Goal: Information Seeking & Learning: Learn about a topic

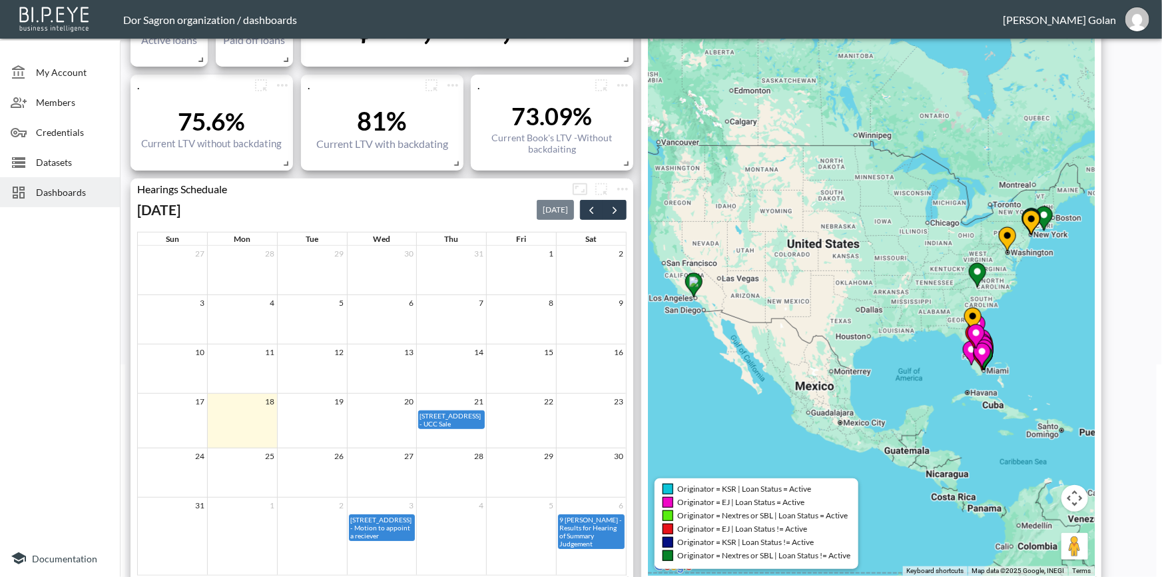
scroll to position [242, 0]
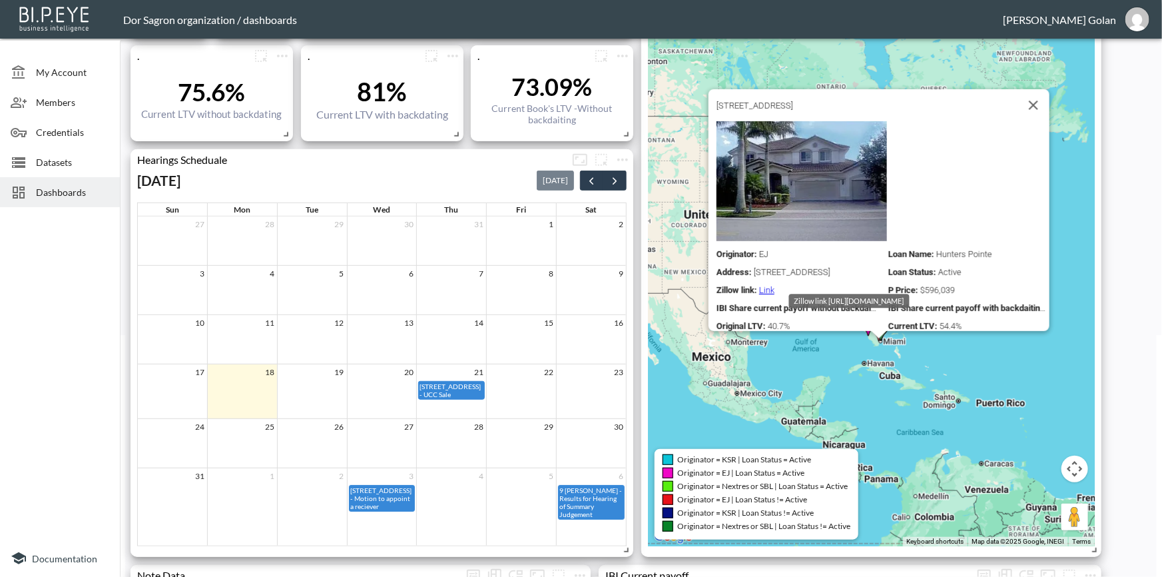
click at [810, 481] on span "Originator = Nextres or SBL | Loan Status = Active" at bounding box center [762, 486] width 170 height 10
click at [837, 456] on div "Originator = KSR | Loan Status = Active" at bounding box center [756, 459] width 188 height 11
click at [739, 512] on span "Originator = KSR | Loan Status != Active" at bounding box center [745, 512] width 136 height 10
click at [739, 511] on span "Originator = KSR | Loan Status != Active" at bounding box center [745, 512] width 136 height 10
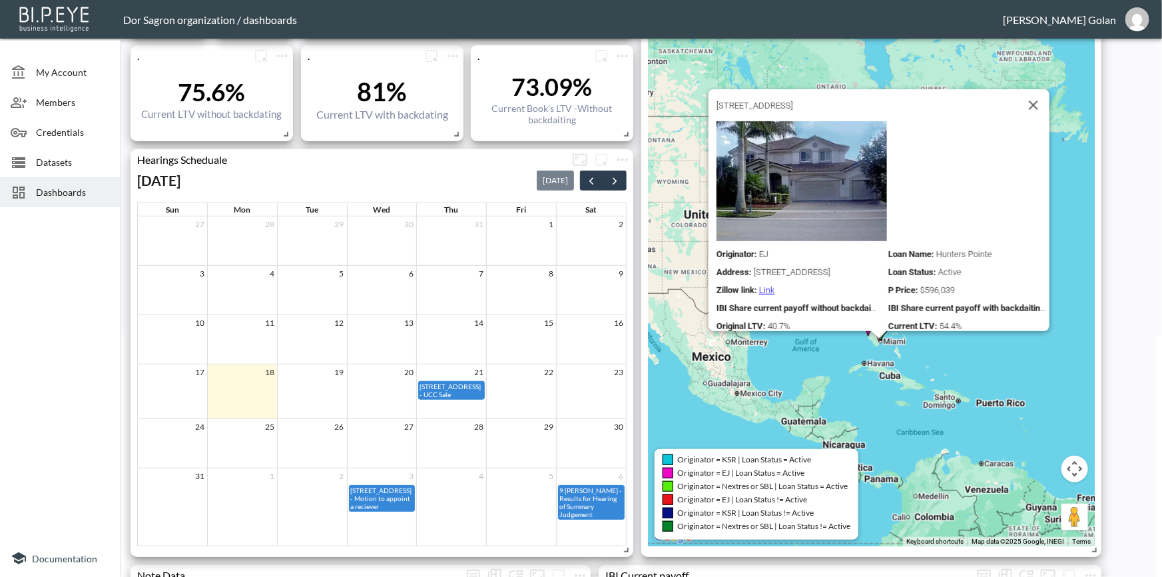
click at [752, 465] on div "Originator = KSR | Loan Status = Active Originator = EJ | Loan Status = Active …" at bounding box center [756, 494] width 204 height 91
click at [753, 461] on span "Originator = KSR | Loan Status = Active" at bounding box center [744, 459] width 134 height 10
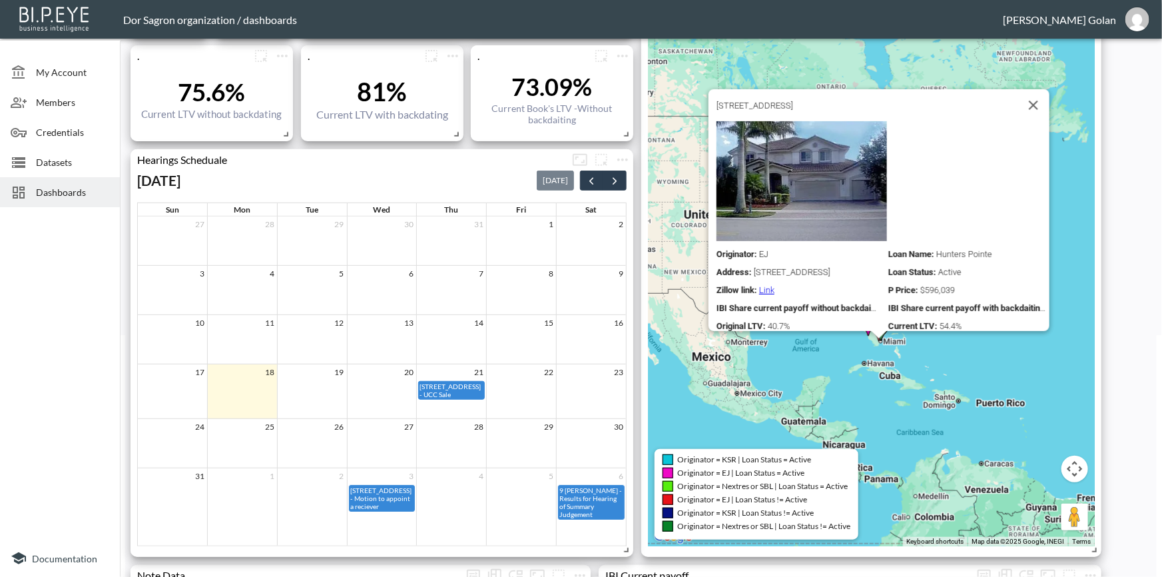
click at [759, 510] on span "Originator = KSR | Loan Status != Active" at bounding box center [745, 512] width 136 height 10
click at [741, 523] on span "Originator = Nextres or SBL | Loan Status != Active" at bounding box center [763, 526] width 173 height 10
click at [746, 515] on span "Originator = KSR | Loan Status != Active" at bounding box center [745, 512] width 136 height 10
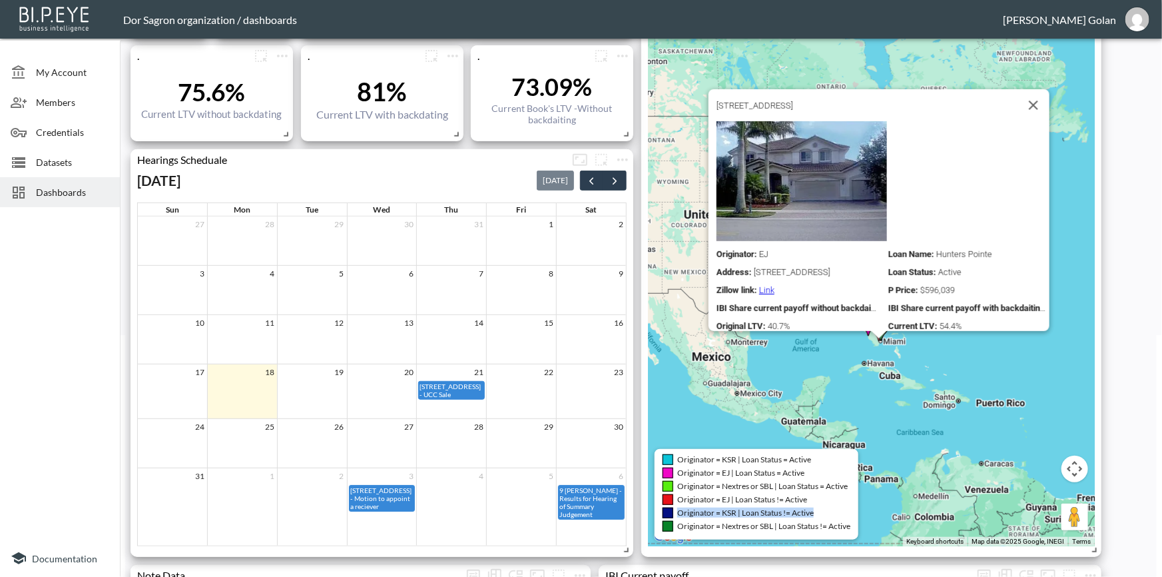
click at [746, 515] on span "Originator = KSR | Loan Status != Active" at bounding box center [745, 512] width 136 height 10
click at [746, 525] on span "Originator = Nextres or SBL | Loan Status != Active" at bounding box center [763, 526] width 173 height 10
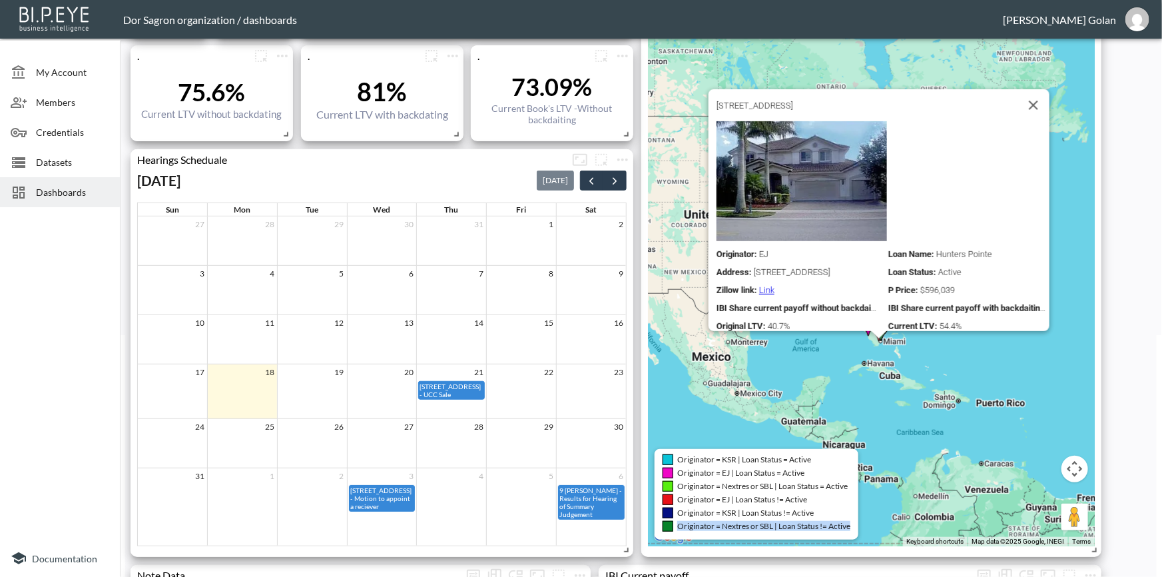
click at [746, 525] on span "Originator = Nextres or SBL | Loan Status != Active" at bounding box center [763, 526] width 173 height 10
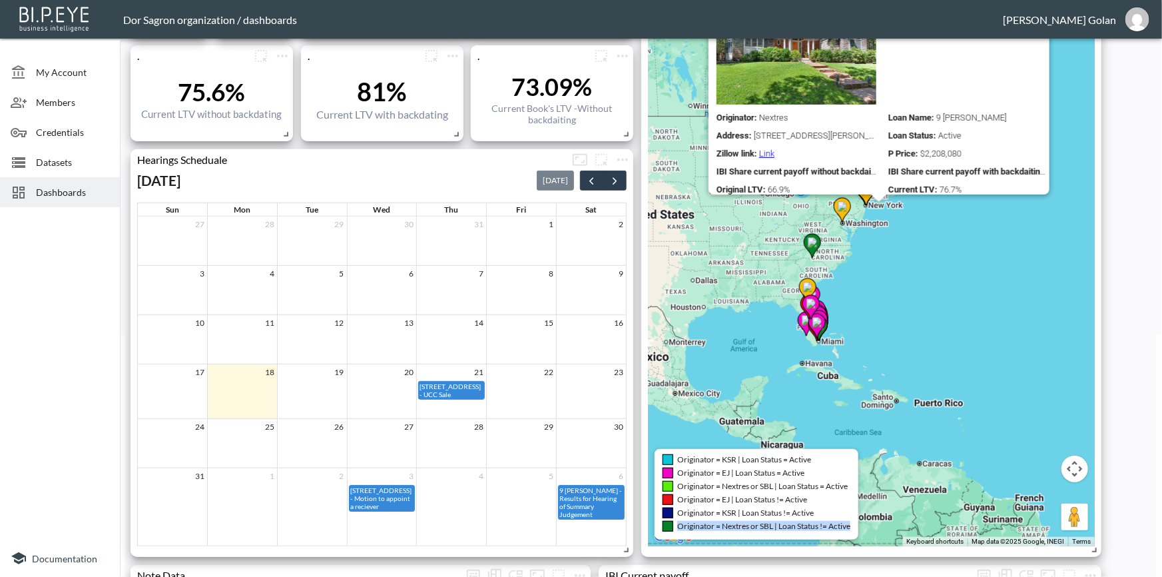
drag, startPoint x: 880, startPoint y: 349, endPoint x: 970, endPoint y: 403, distance: 105.2
click at [970, 403] on div "To activate drag with keyboard, press Alt + Enter. Once in keyboard drag state,…" at bounding box center [871, 202] width 447 height 687
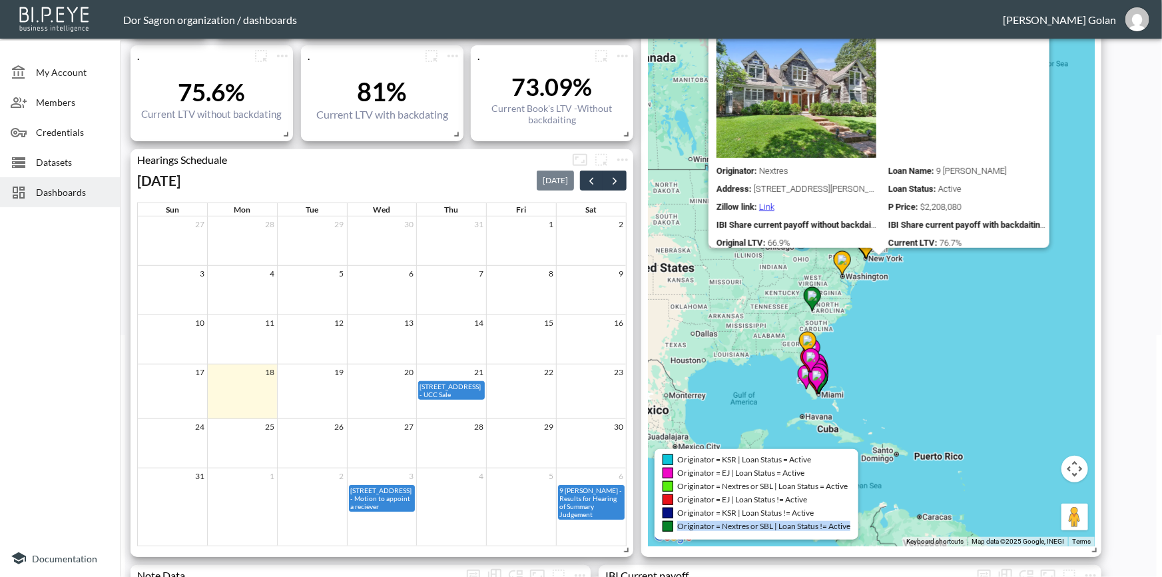
click at [1078, 344] on div "To activate drag with keyboard, press Alt + Enter. Once in keyboard drag state,…" at bounding box center [871, 202] width 447 height 687
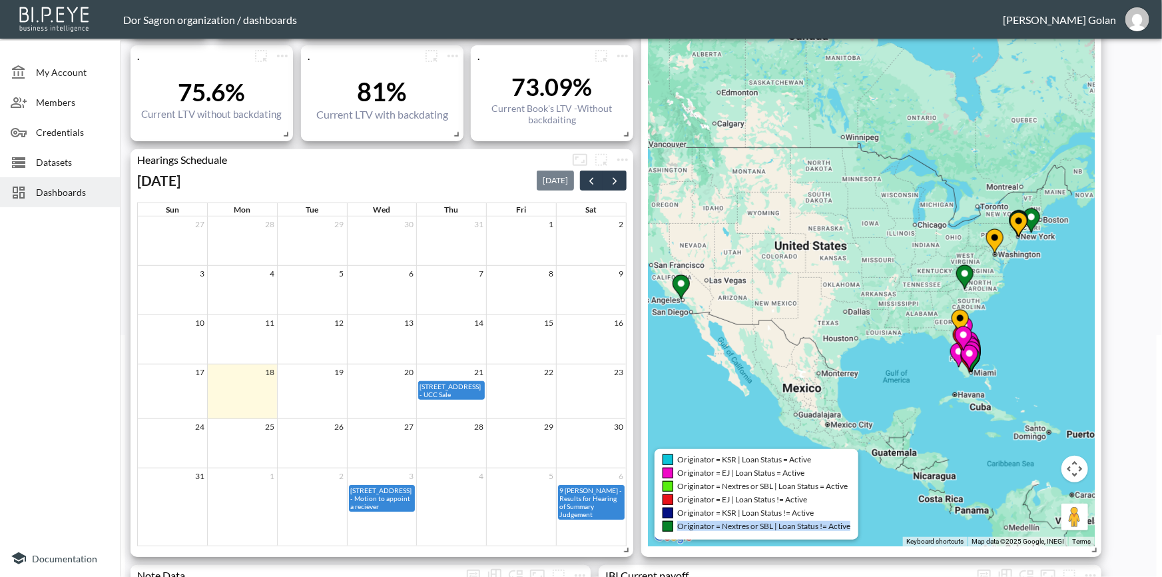
drag, startPoint x: 726, startPoint y: 393, endPoint x: 834, endPoint y: 410, distance: 108.6
click at [834, 410] on div "To activate drag with keyboard, press Alt + Enter. Once in keyboard drag state,…" at bounding box center [871, 202] width 447 height 687
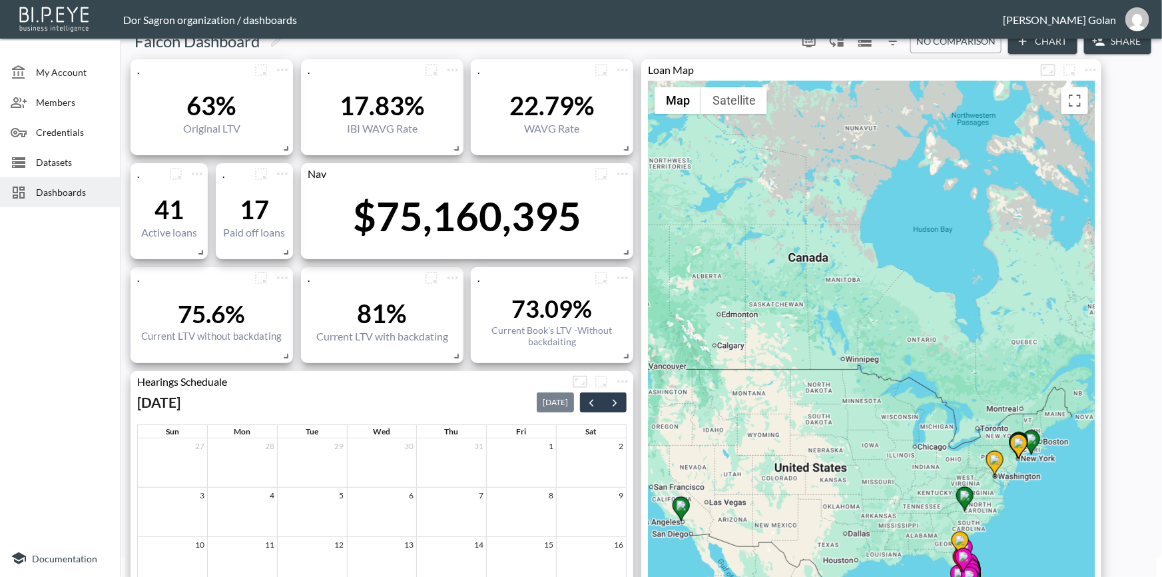
scroll to position [0, 0]
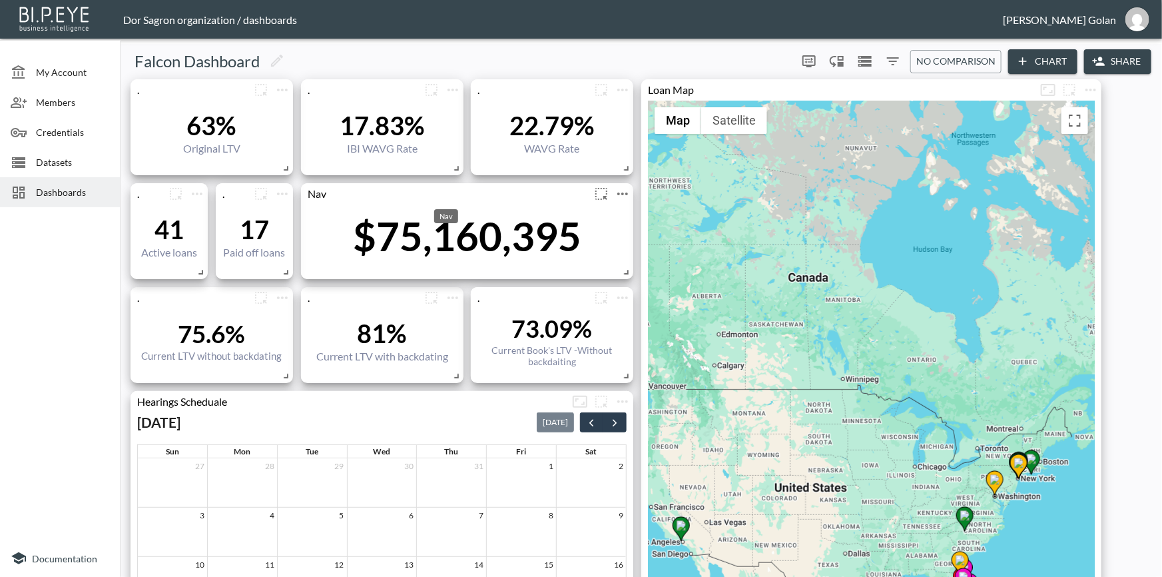
click at [320, 194] on div "Nav" at bounding box center [446, 193] width 290 height 13
click at [321, 194] on div "Nav" at bounding box center [446, 193] width 290 height 13
click at [333, 198] on div "Nav" at bounding box center [446, 193] width 290 height 13
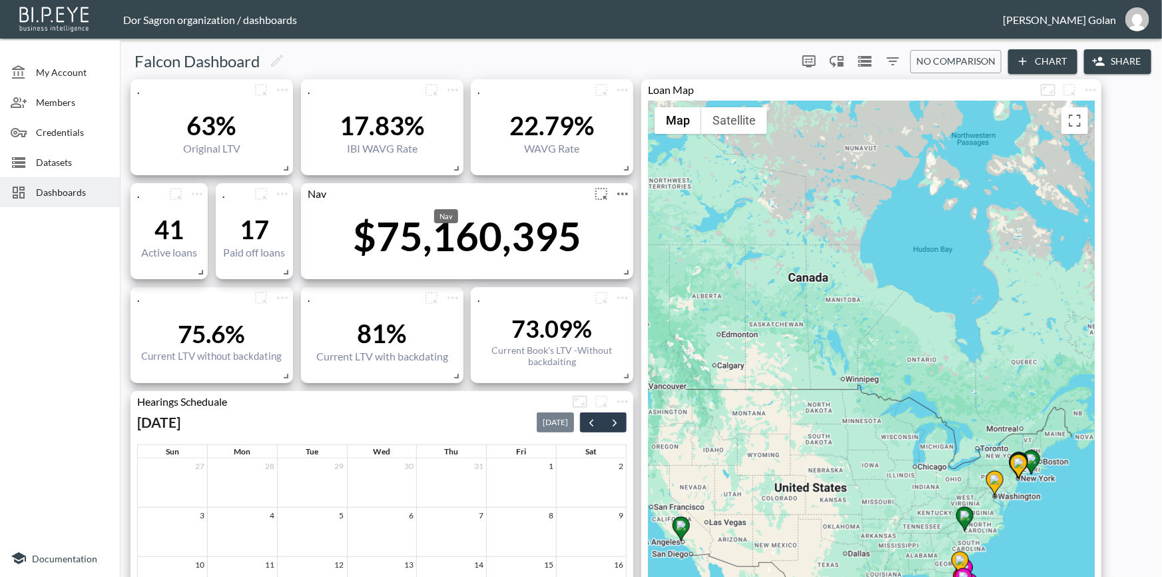
click at [313, 197] on div "Nav" at bounding box center [446, 193] width 290 height 13
click at [326, 200] on div "Nav" at bounding box center [446, 193] width 290 height 13
click at [314, 196] on div "Nav" at bounding box center [446, 193] width 290 height 13
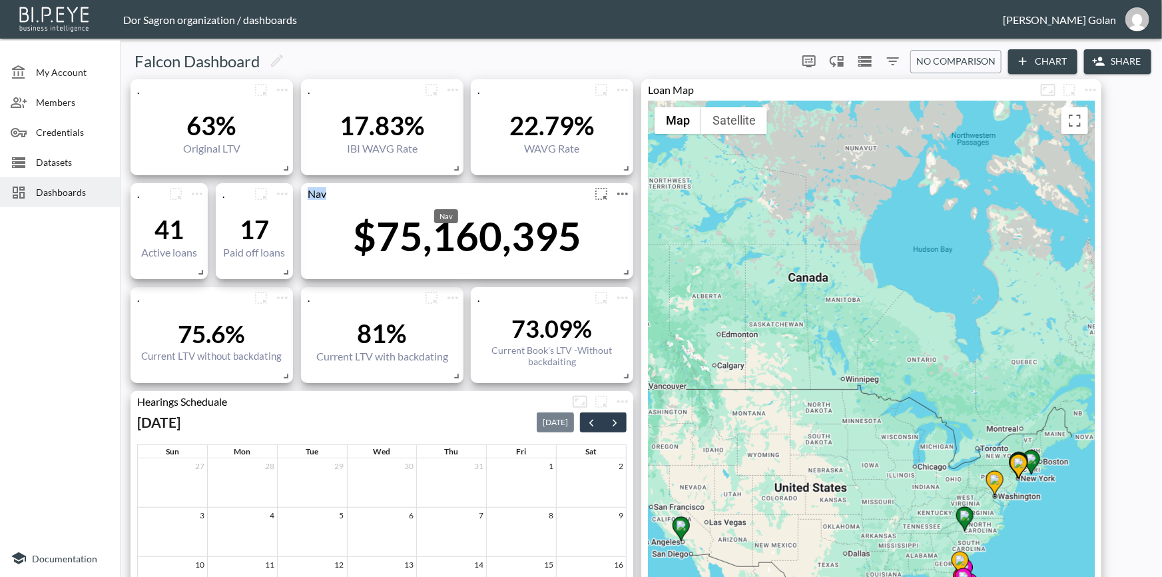
click at [314, 196] on div "Nav" at bounding box center [446, 193] width 290 height 13
click at [356, 187] on div "Nav" at bounding box center [446, 193] width 290 height 13
click at [358, 198] on div "Nav" at bounding box center [446, 193] width 290 height 13
click at [306, 190] on div "Nav" at bounding box center [446, 193] width 290 height 13
click at [318, 194] on div "Nav" at bounding box center [446, 193] width 290 height 13
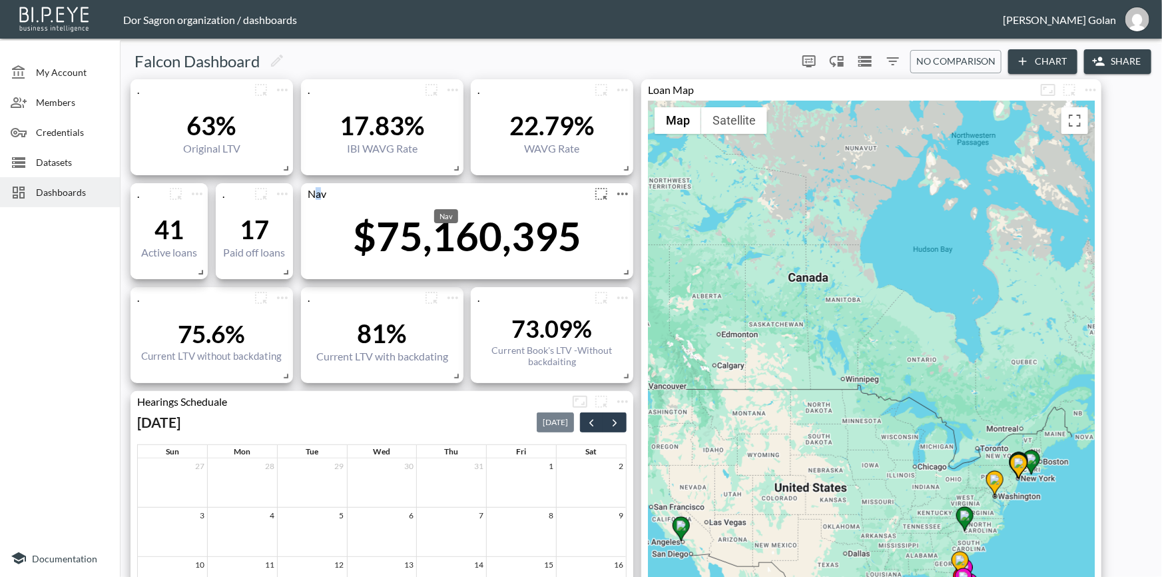
click at [318, 194] on div "Nav" at bounding box center [446, 193] width 290 height 13
click at [323, 200] on div "Nav" at bounding box center [467, 193] width 332 height 21
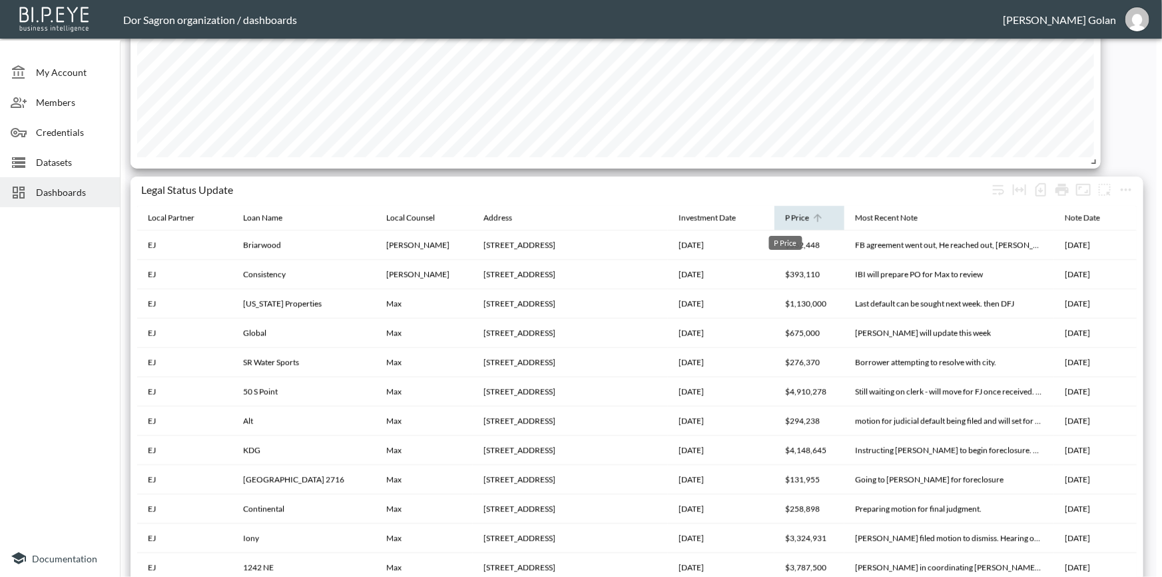
click at [785, 213] on div "P Price" at bounding box center [797, 218] width 24 height 16
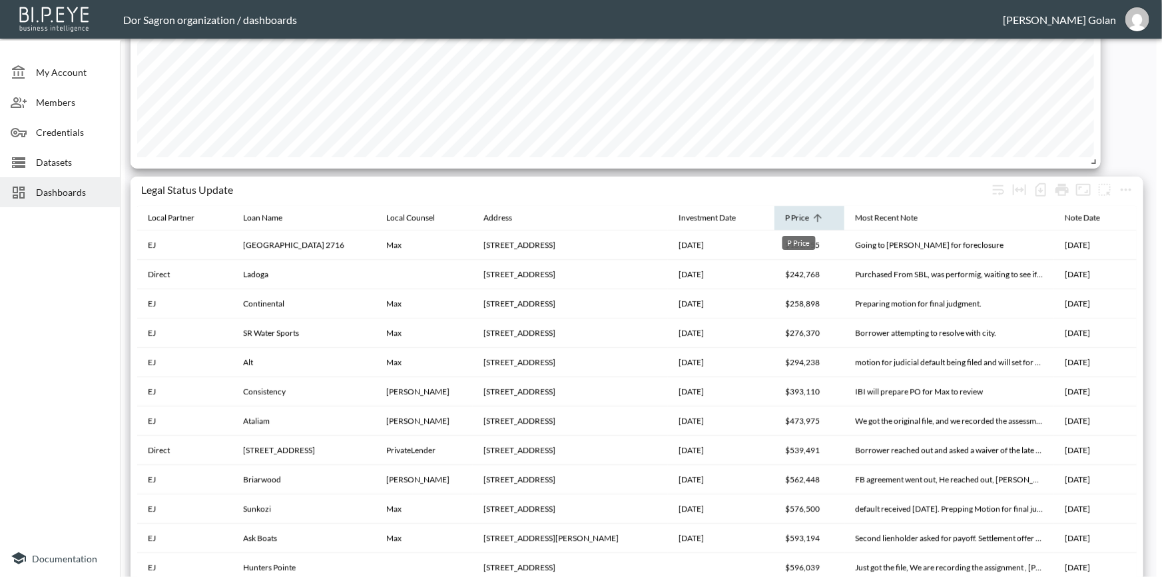
click at [792, 218] on div "P Price" at bounding box center [797, 218] width 24 height 16
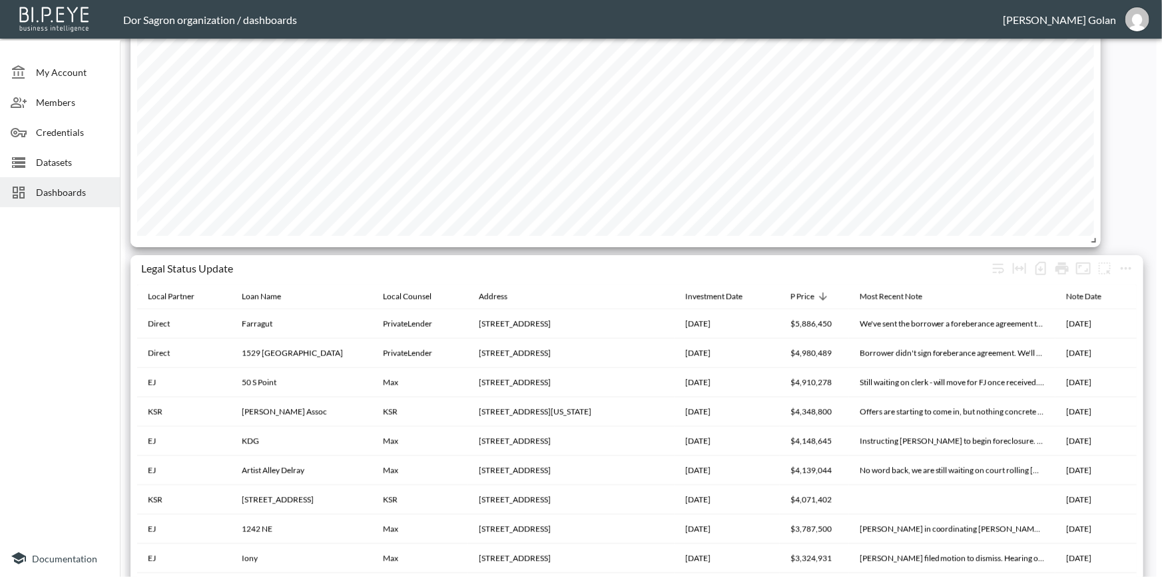
click at [57, 384] on div at bounding box center [60, 375] width 120 height 327
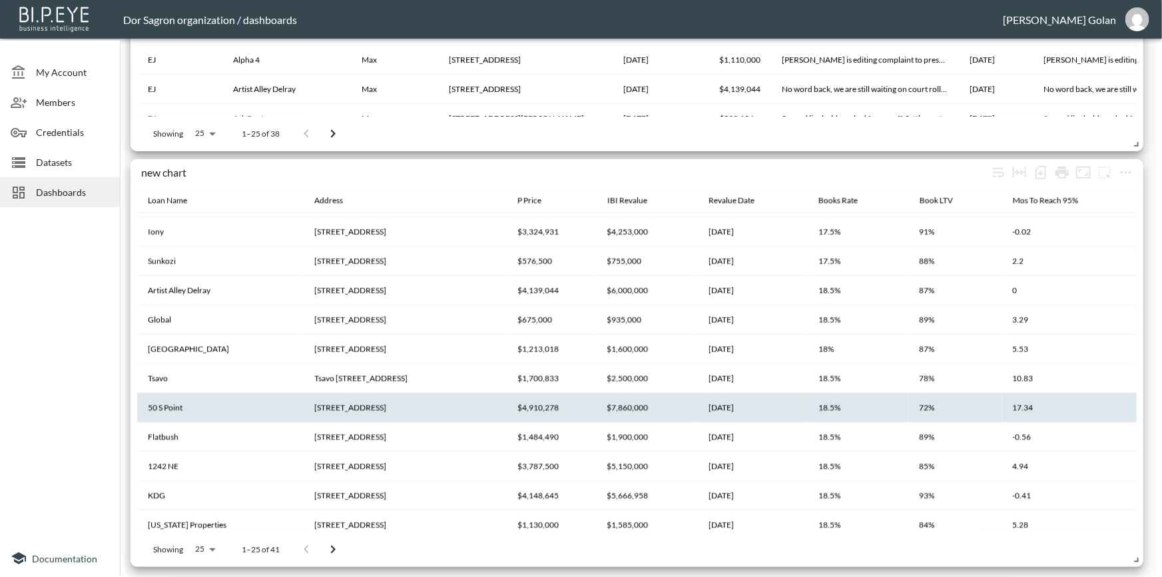
scroll to position [51, 0]
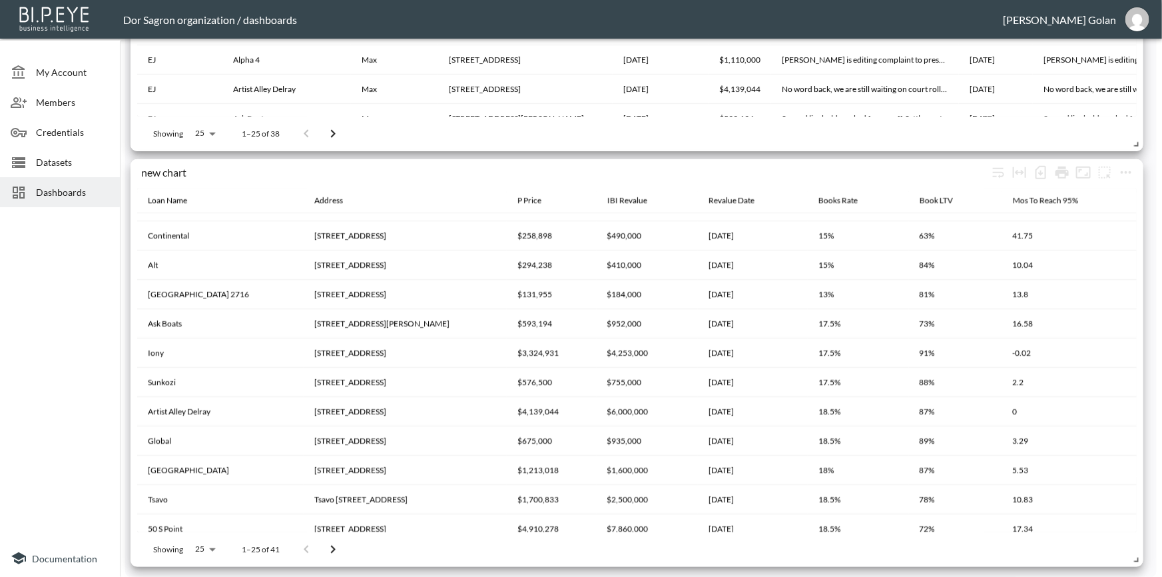
click at [336, 543] on icon "Go to next page" at bounding box center [333, 549] width 16 height 16
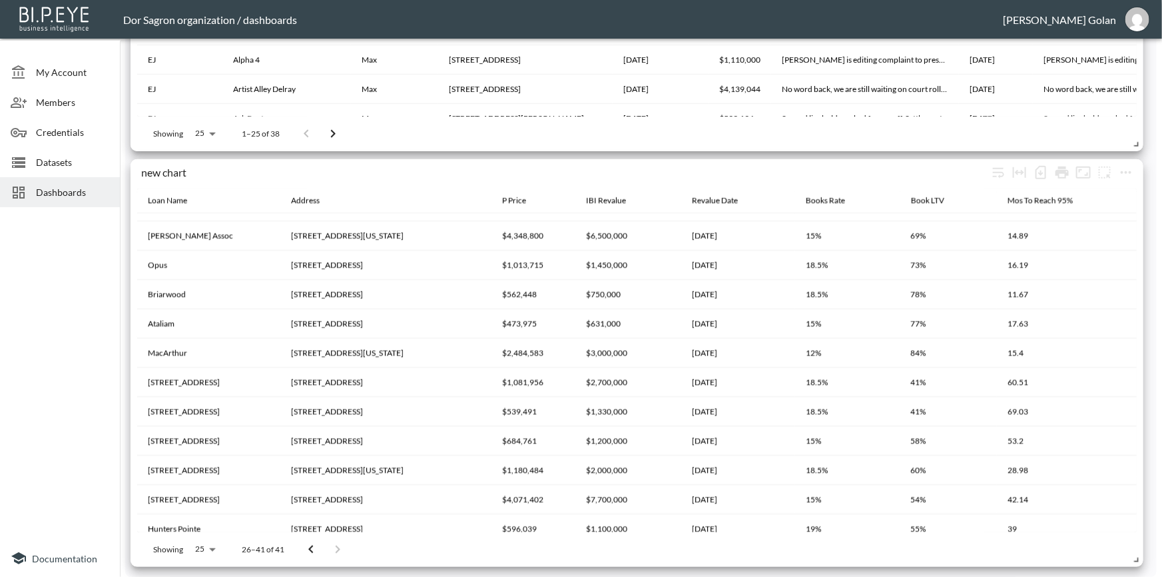
click at [335, 545] on div at bounding box center [324, 549] width 53 height 27
click at [299, 555] on button "Go to previous page" at bounding box center [311, 549] width 27 height 27
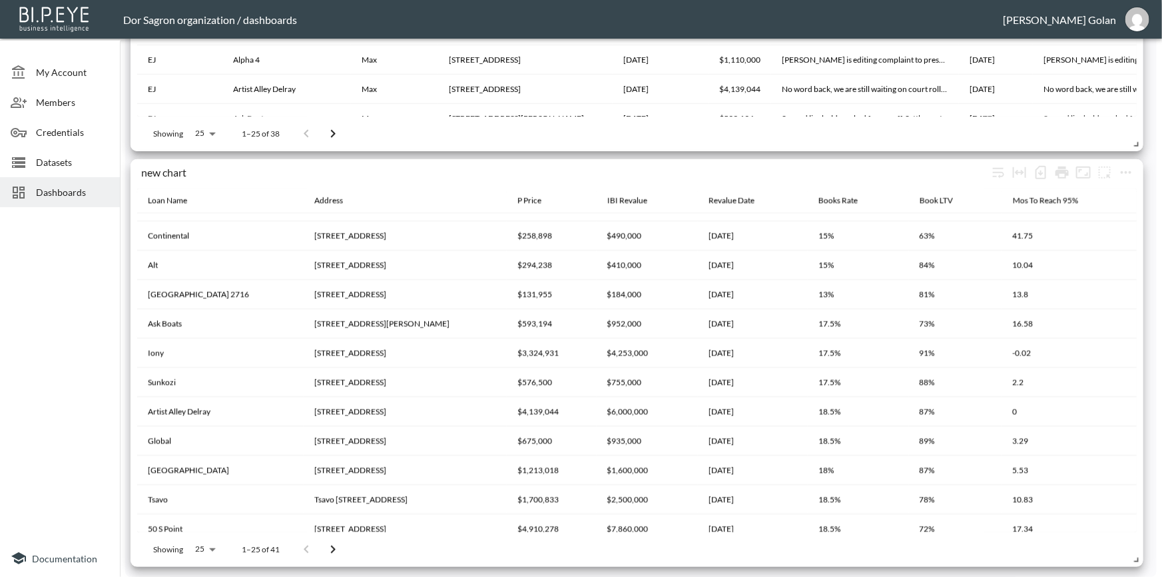
click at [350, 551] on div "Showing 25 25 1–25 of 41" at bounding box center [636, 549] width 999 height 35
click at [334, 553] on icon "Go to next page" at bounding box center [333, 549] width 16 height 16
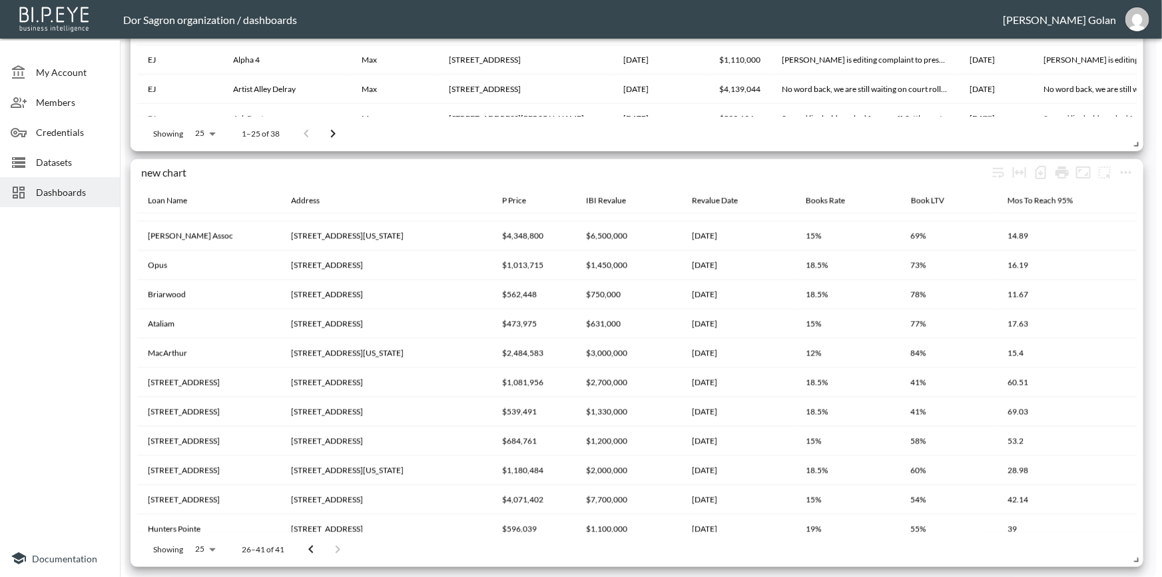
click at [304, 552] on icon "Go to previous page" at bounding box center [311, 549] width 16 height 16
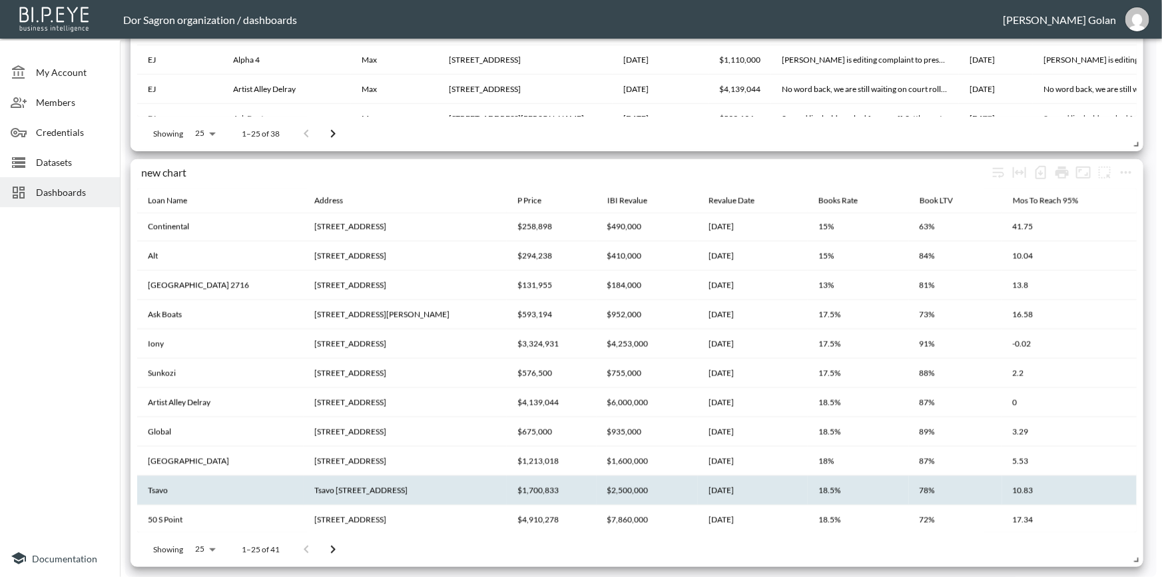
scroll to position [0, 0]
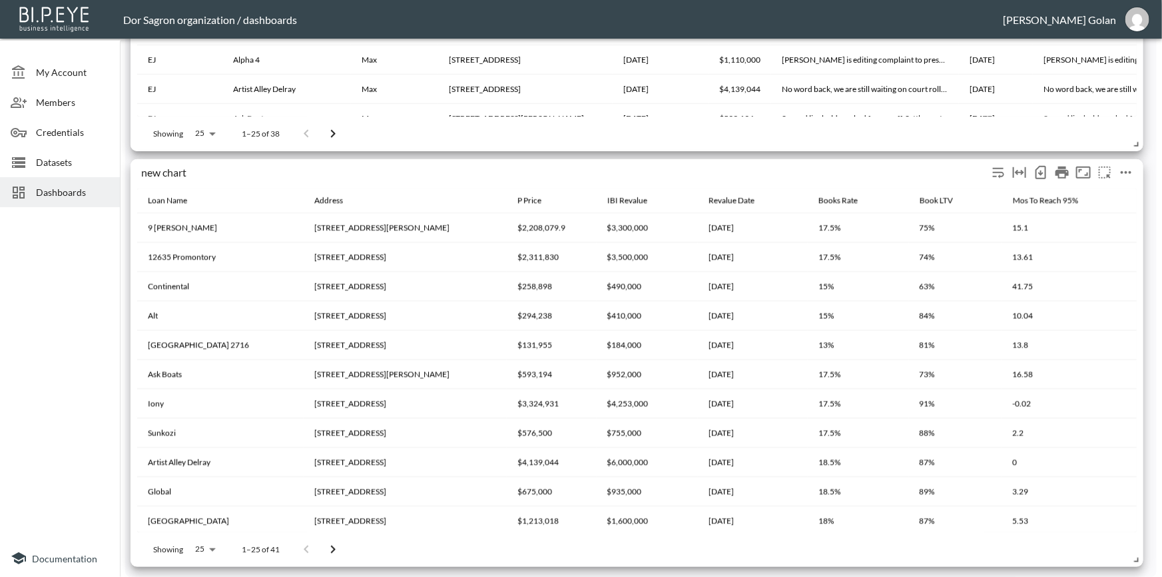
click at [258, 166] on div "new chart" at bounding box center [564, 172] width 846 height 13
click at [257, 171] on div "new chart" at bounding box center [564, 172] width 846 height 13
click at [1097, 173] on icon "more" at bounding box center [1105, 172] width 16 height 16
click at [1087, 175] on div at bounding box center [581, 288] width 1162 height 577
click at [1085, 173] on icon "Fullscreen" at bounding box center [1083, 172] width 16 height 16
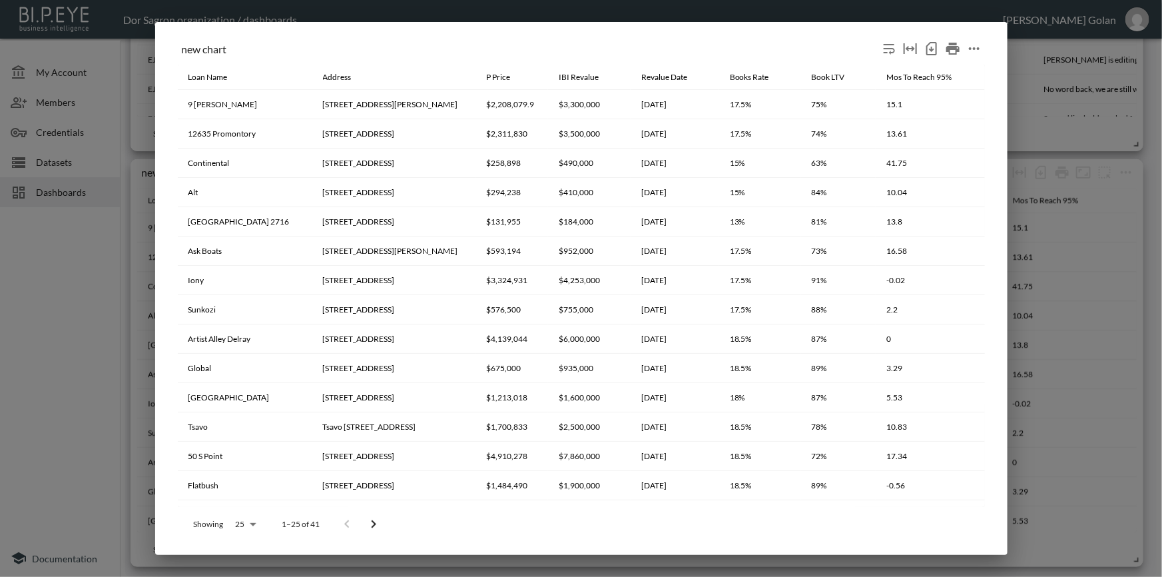
click at [919, 55] on div "Toggle table layout between fixed and auto (default: auto)" at bounding box center [909, 48] width 21 height 21
click at [746, 33] on div "new chart Loan Name Address P Price IBI Revalue Revalue Date Books Rate Book LT…" at bounding box center [581, 288] width 852 height 533
click at [111, 259] on div "new chart Loan Name Address P Price IBI Revalue Revalue Date Books Rate Book LT…" at bounding box center [581, 288] width 1162 height 577
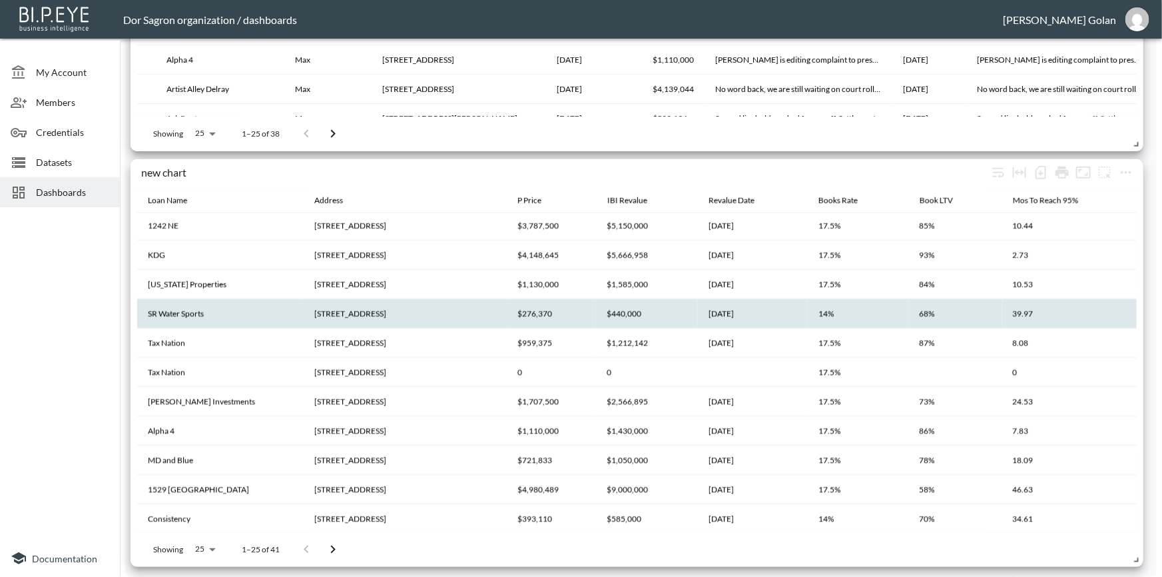
scroll to position [413, 0]
